Goal: Use online tool/utility: Utilize a website feature to perform a specific function

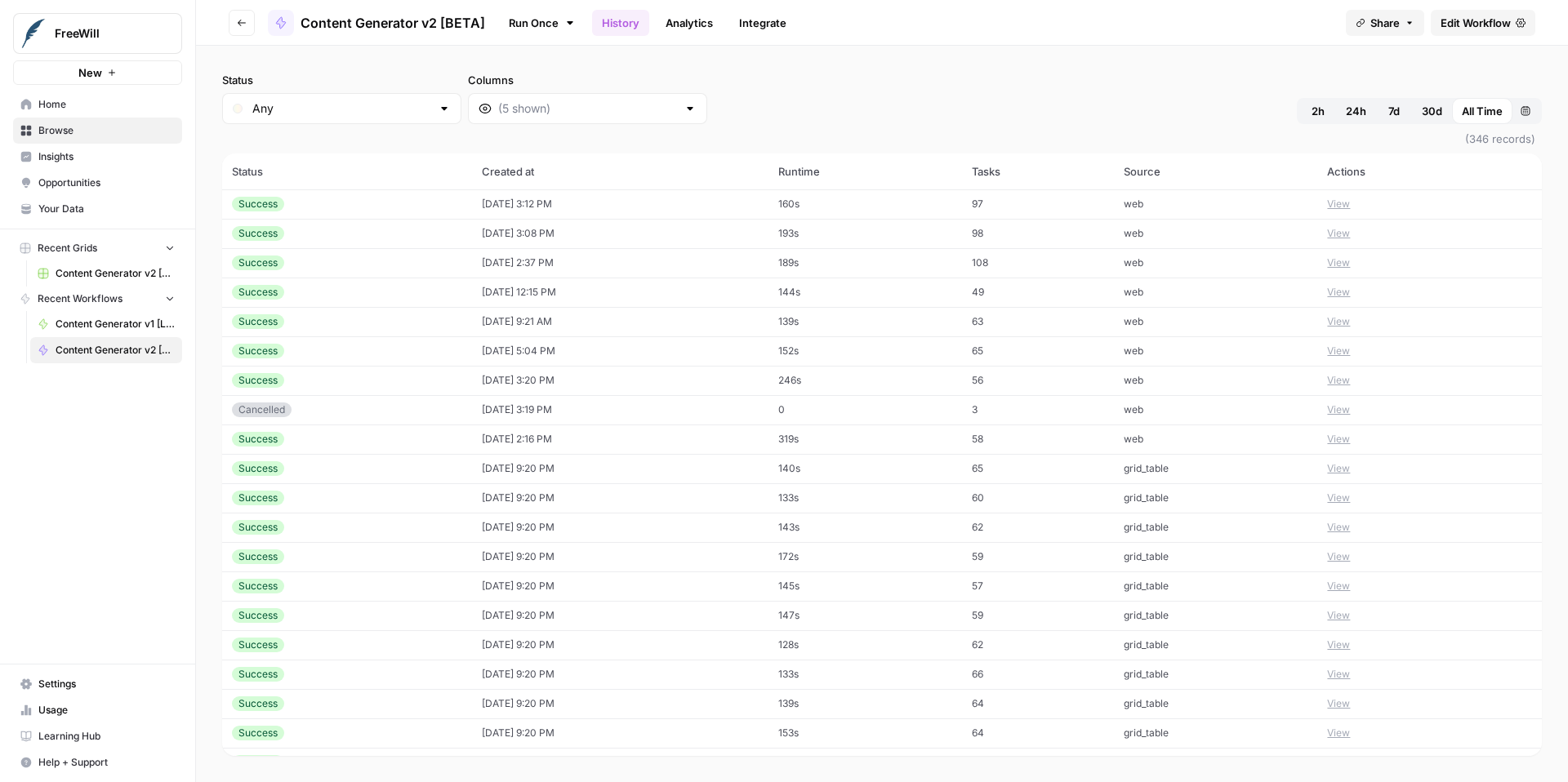
click at [87, 350] on span "Content Generator v2 [BETA]" at bounding box center [115, 350] width 119 height 15
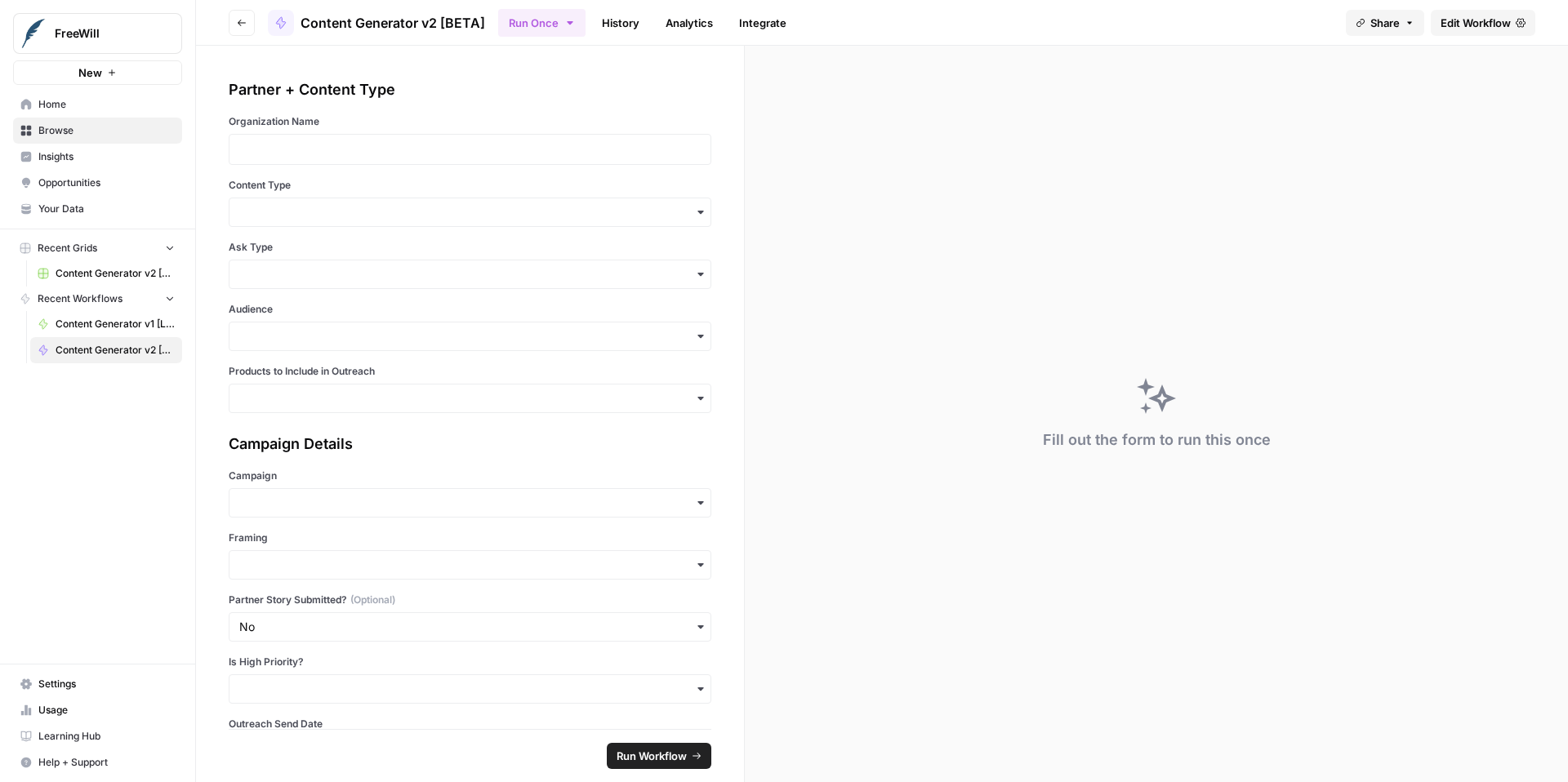
click at [1458, 25] on span "Edit Workflow" at bounding box center [1475, 23] width 70 height 17
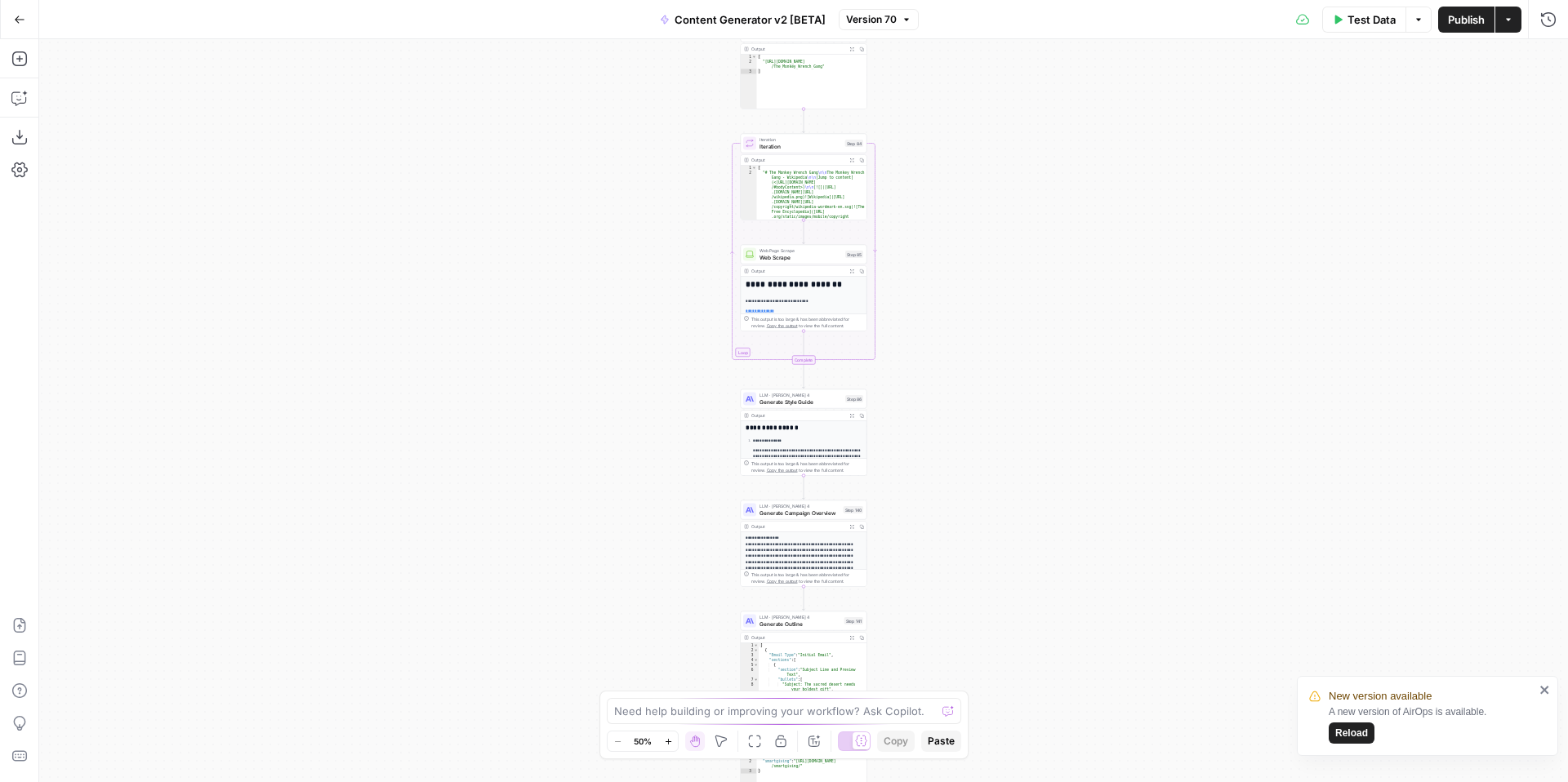
click at [1352, 734] on span "Reload" at bounding box center [1350, 733] width 32 height 15
click at [19, 106] on button "Copilot" at bounding box center [20, 98] width 26 height 26
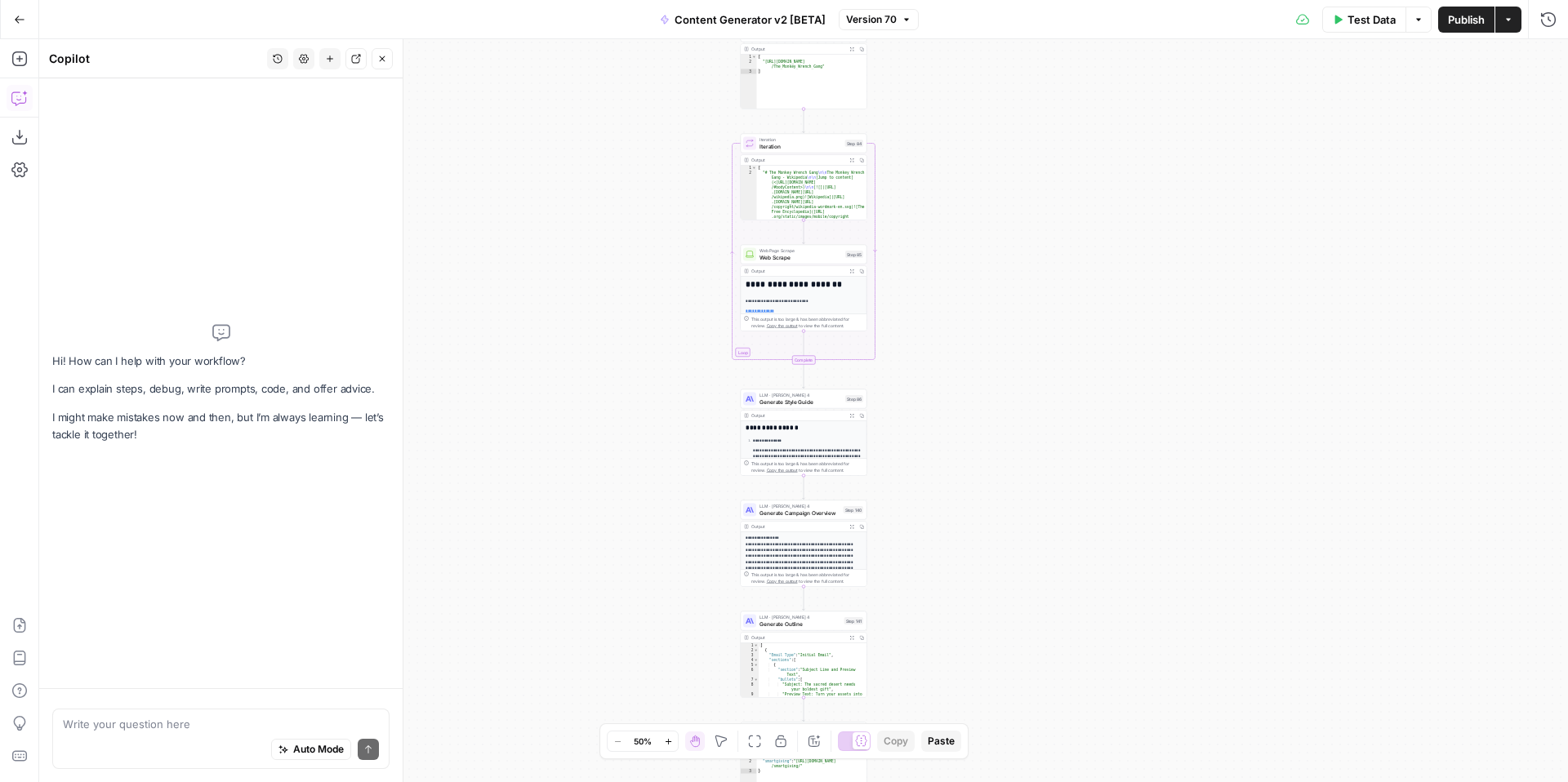
click at [278, 63] on icon "button" at bounding box center [278, 59] width 10 height 10
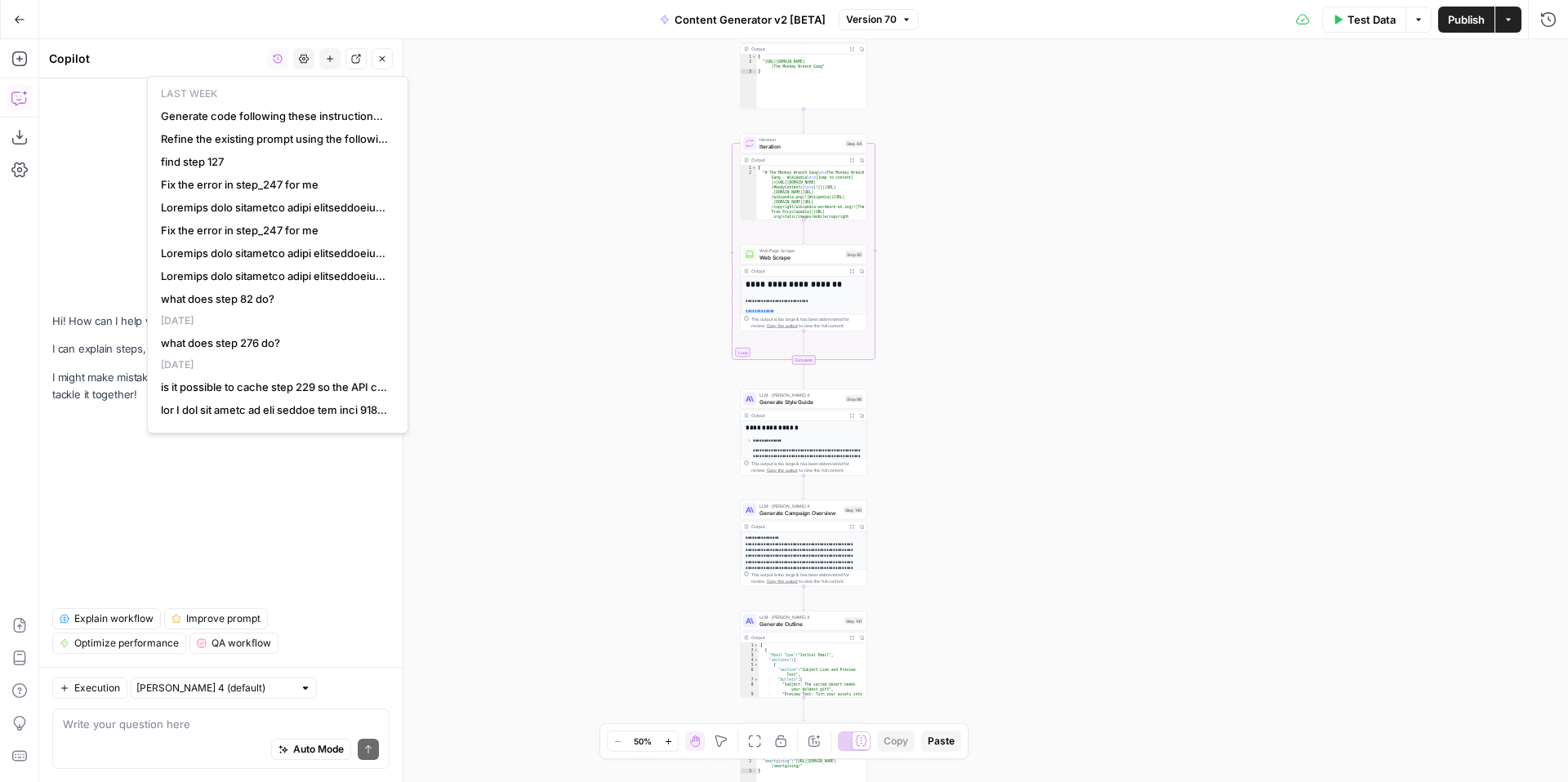
click at [552, 184] on div "**********" at bounding box center [803, 410] width 1528 height 743
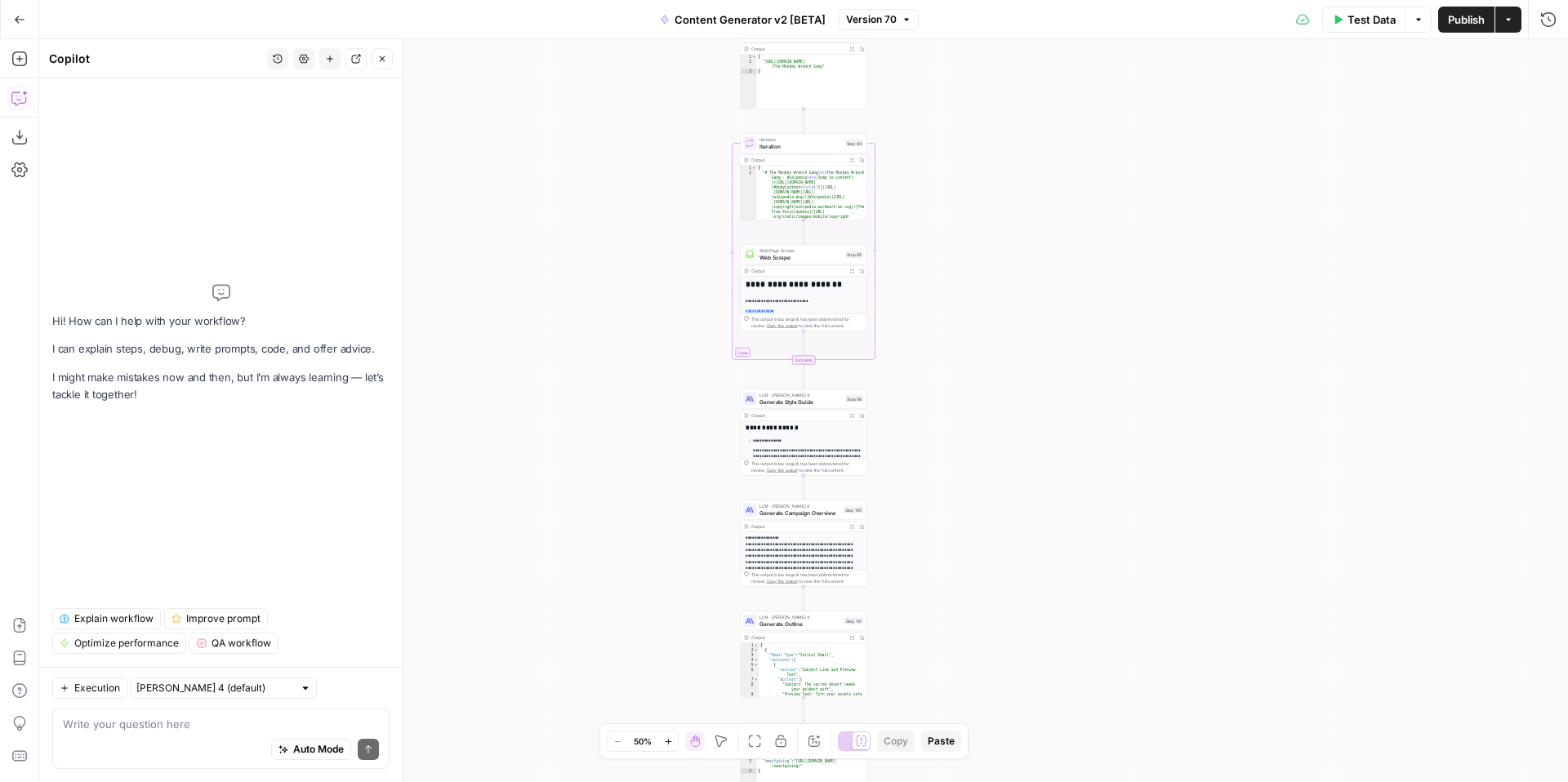
click at [23, 22] on icon "button" at bounding box center [20, 20] width 12 height 12
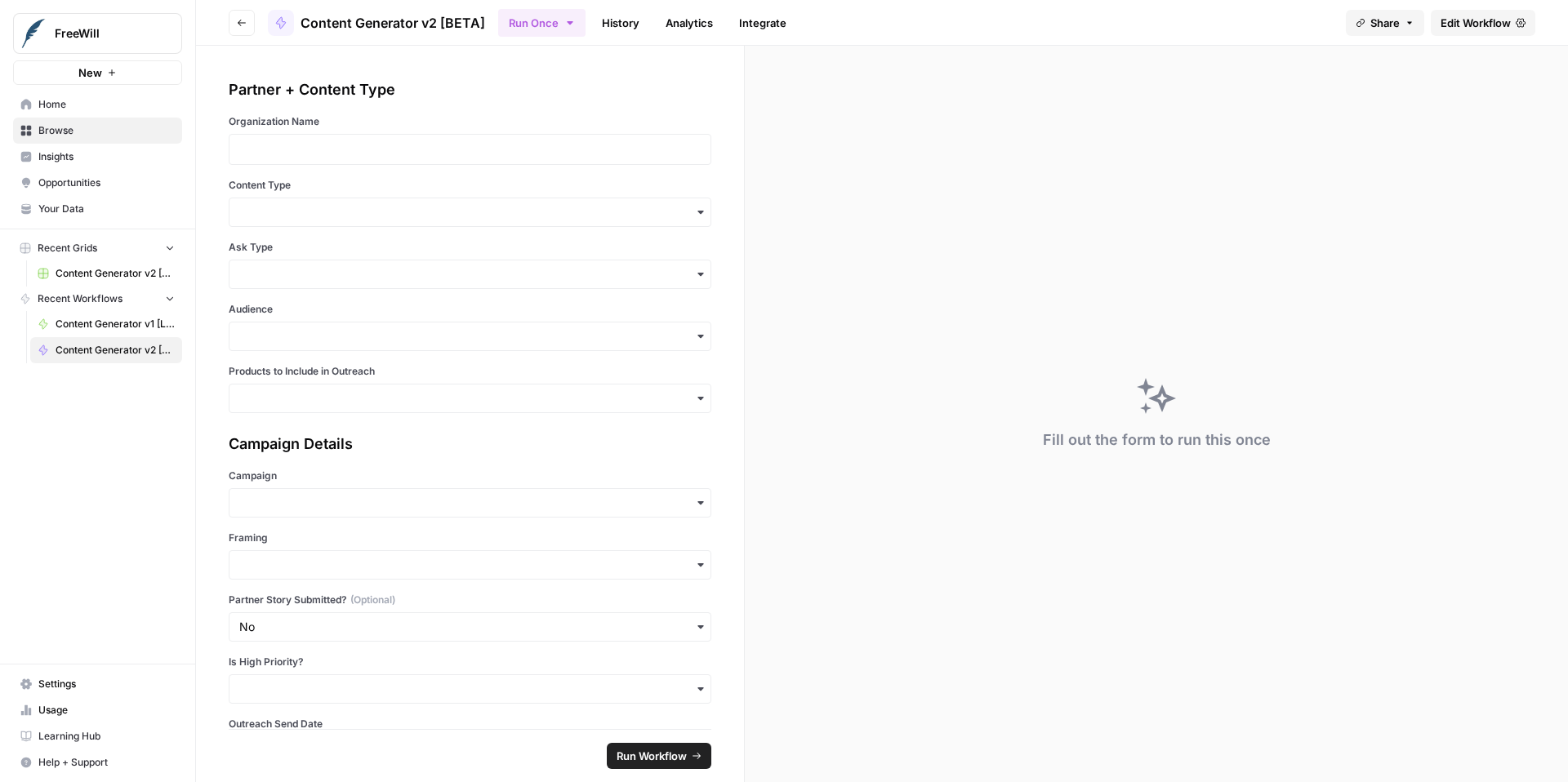
click at [123, 317] on span "Content Generator v1 [LIVE]" at bounding box center [115, 324] width 119 height 15
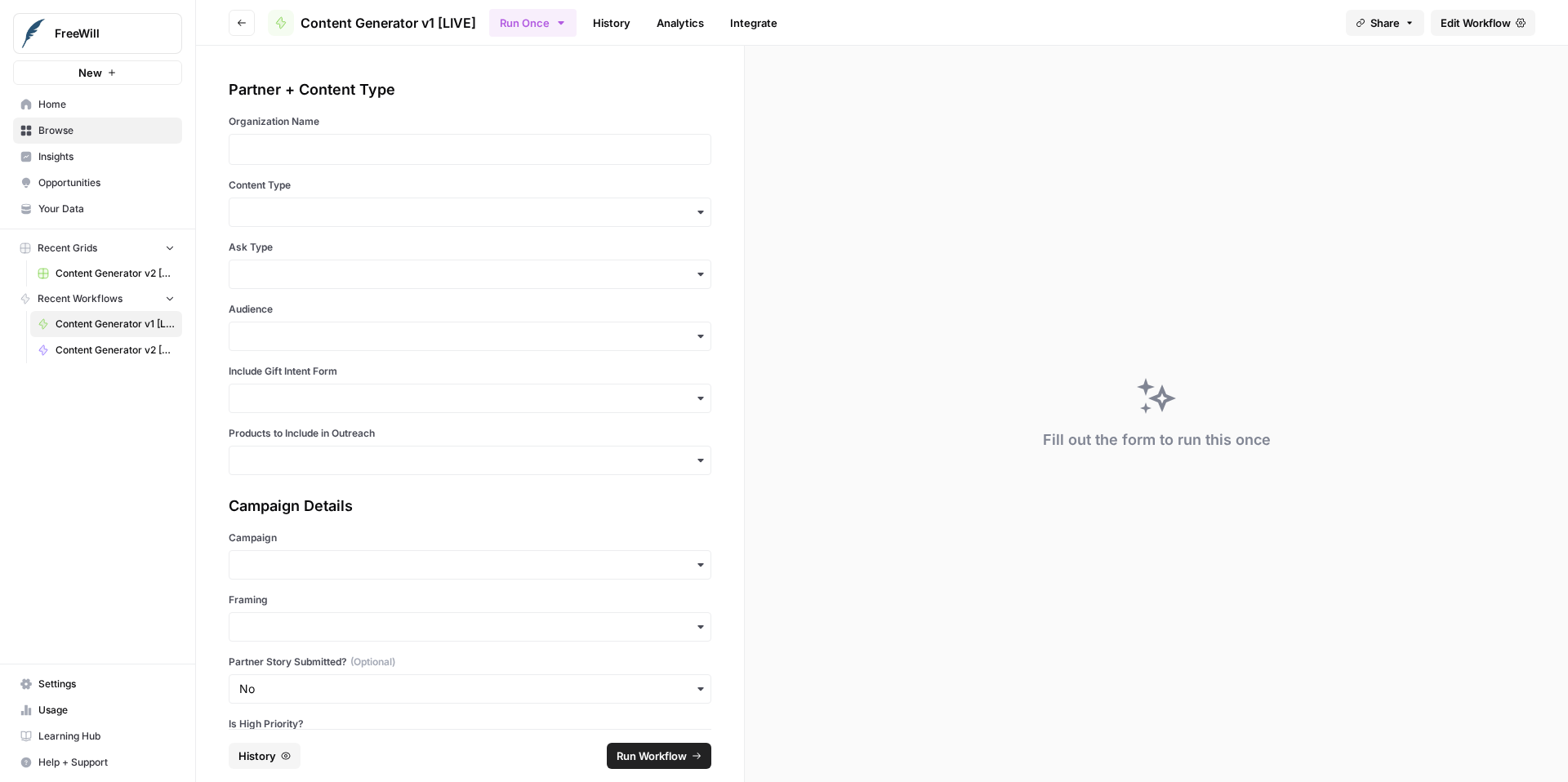
click at [1469, 27] on span "Edit Workflow" at bounding box center [1475, 23] width 70 height 17
